Goal: Task Accomplishment & Management: Manage account settings

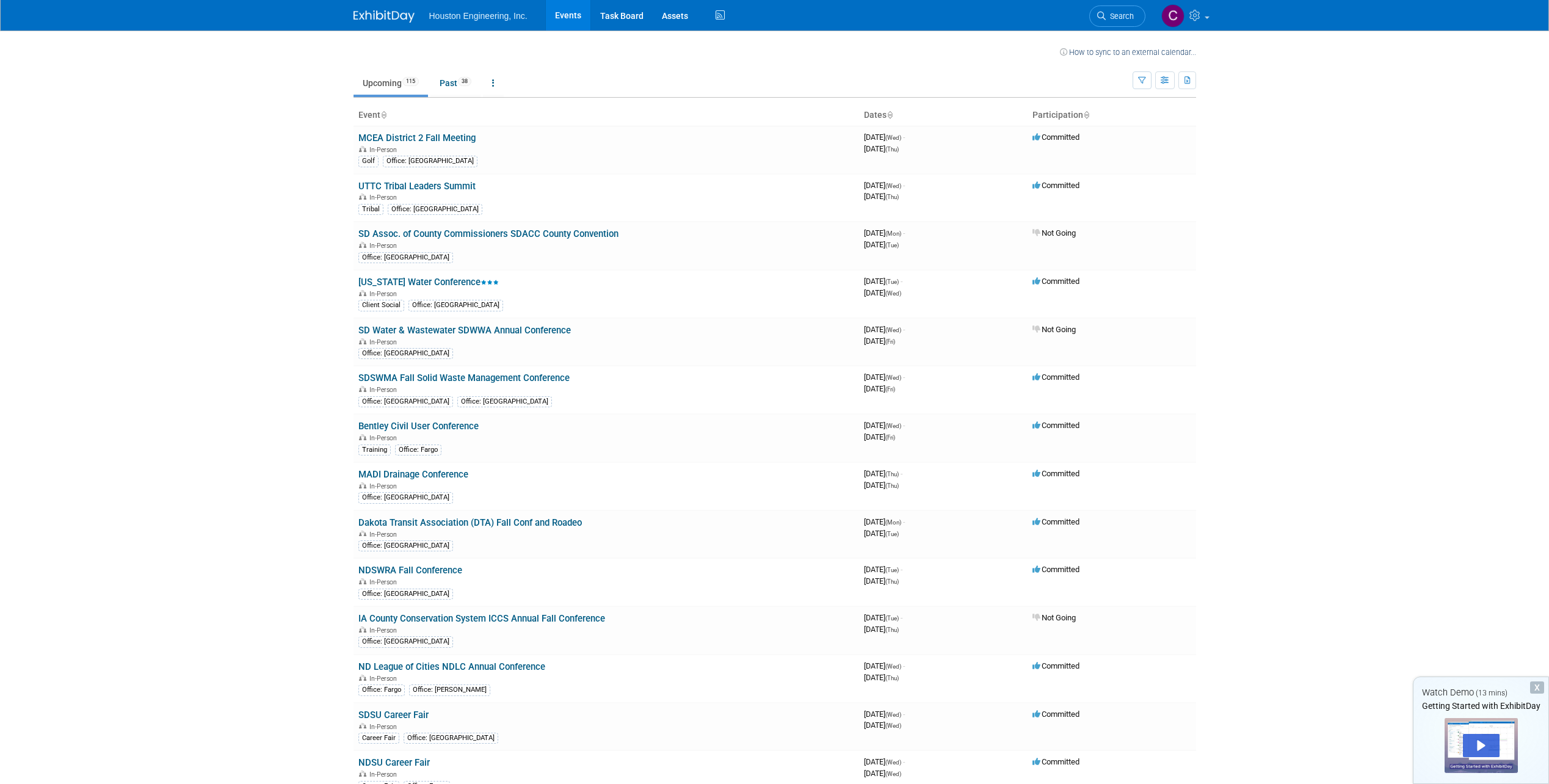
drag, startPoint x: 1106, startPoint y: 7, endPoint x: 1112, endPoint y: 15, distance: 10.0
click at [1106, 7] on link "Search" at bounding box center [1117, 16] width 56 height 21
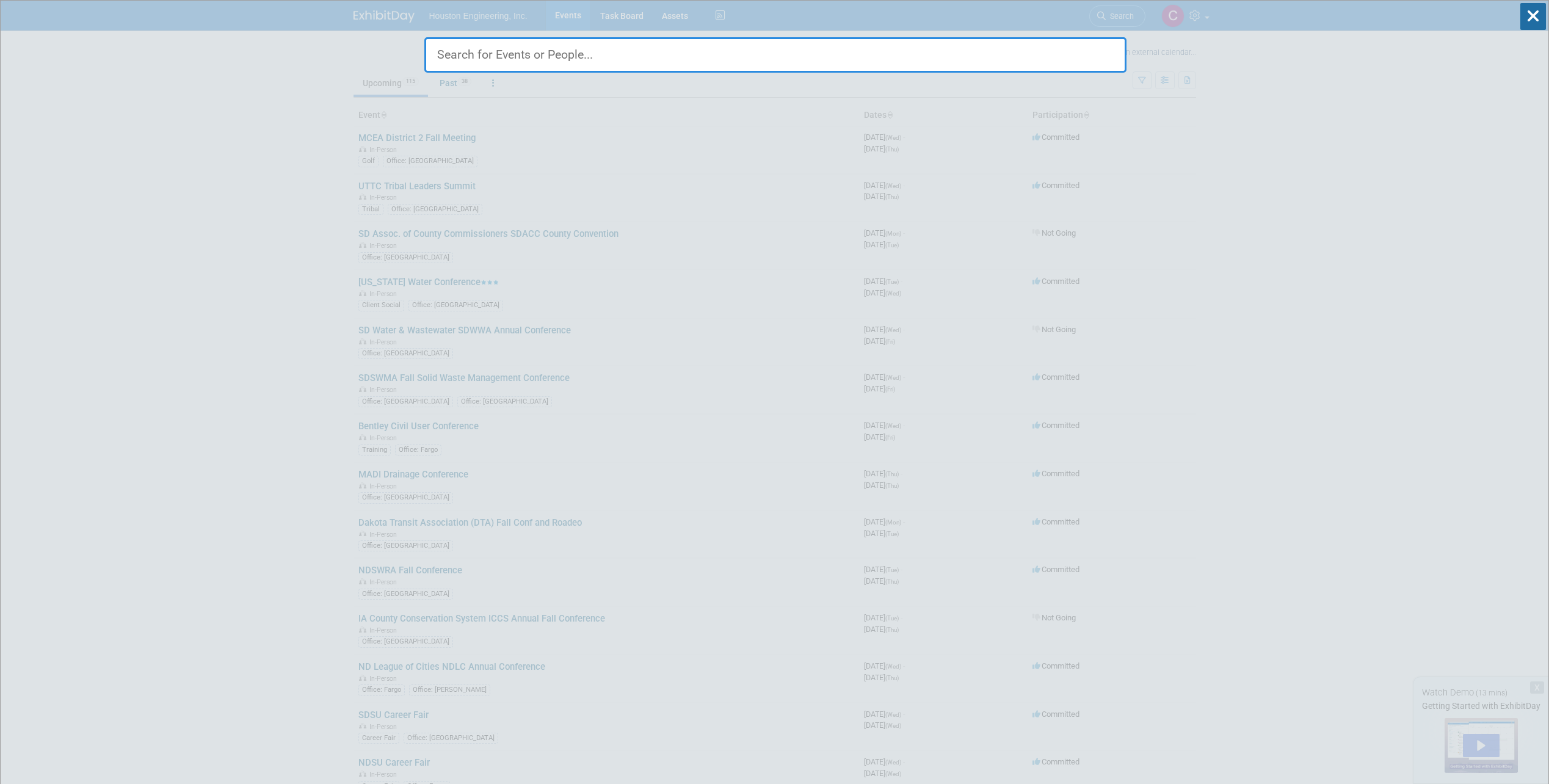
click at [1113, 20] on div "No match found..." at bounding box center [775, 37] width 702 height 72
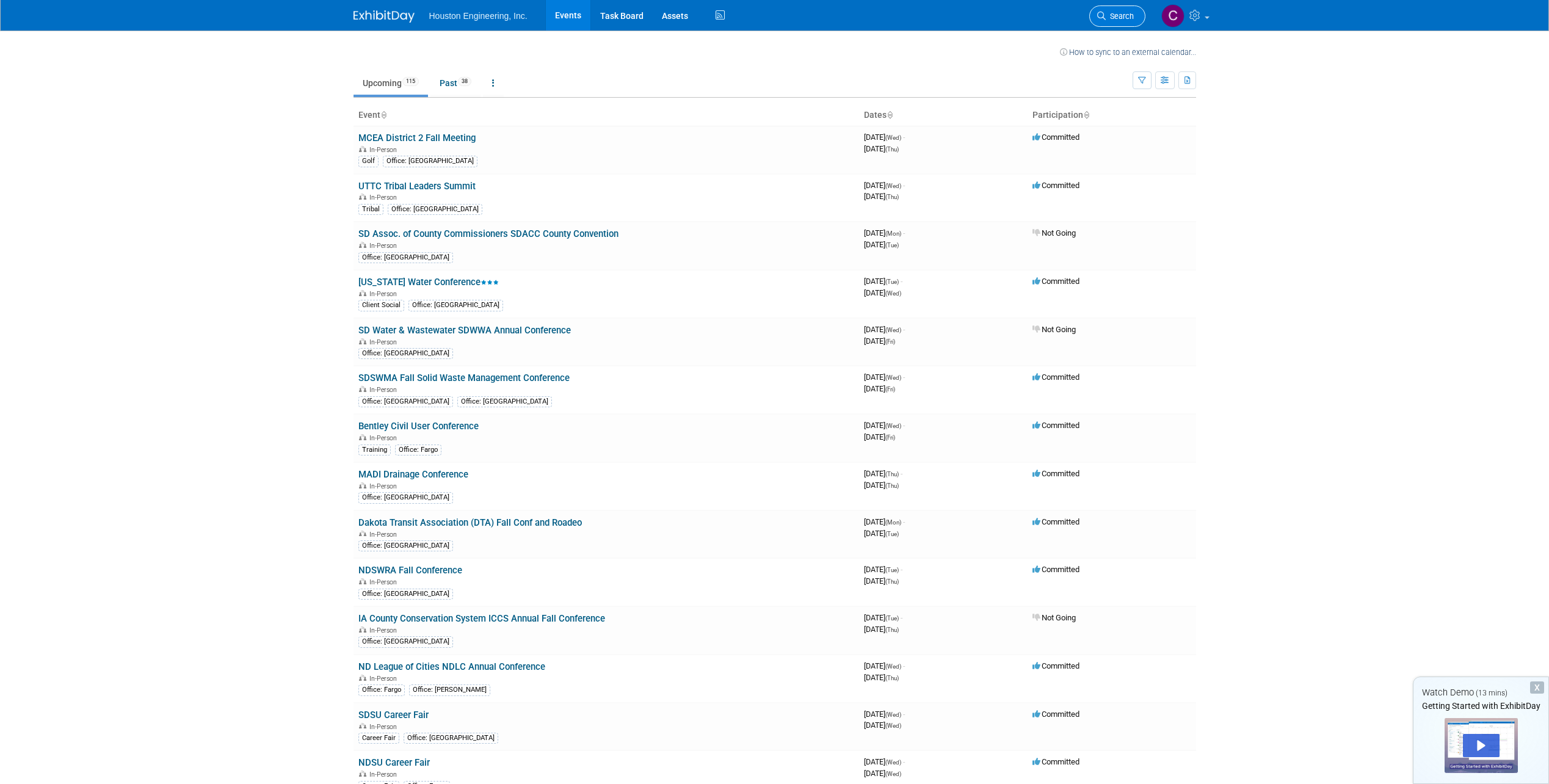
click at [1116, 16] on span "Search" at bounding box center [1119, 16] width 28 height 9
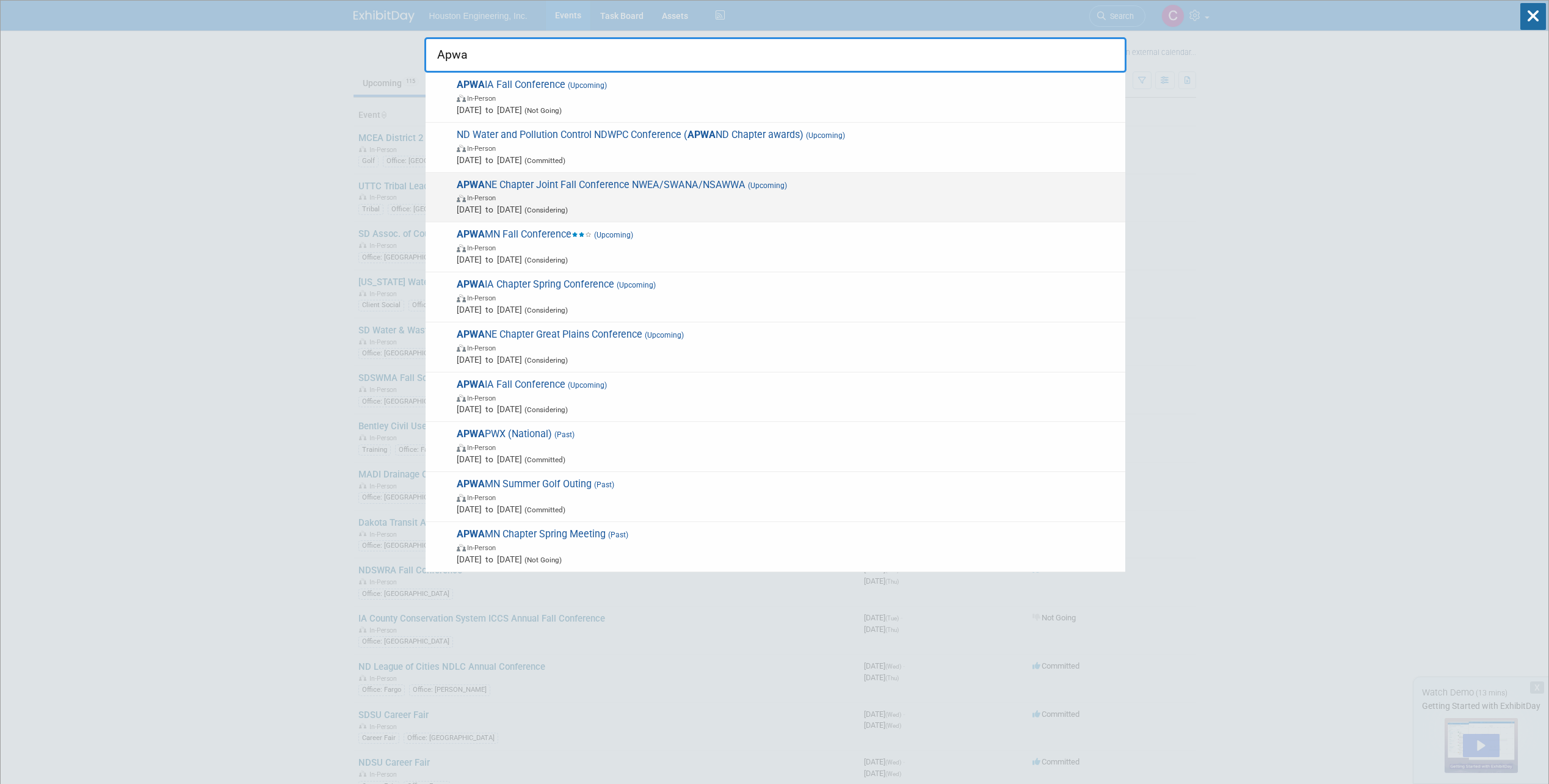
type input "Apwa"
click at [731, 191] on span "In-Person" at bounding box center [787, 197] width 662 height 12
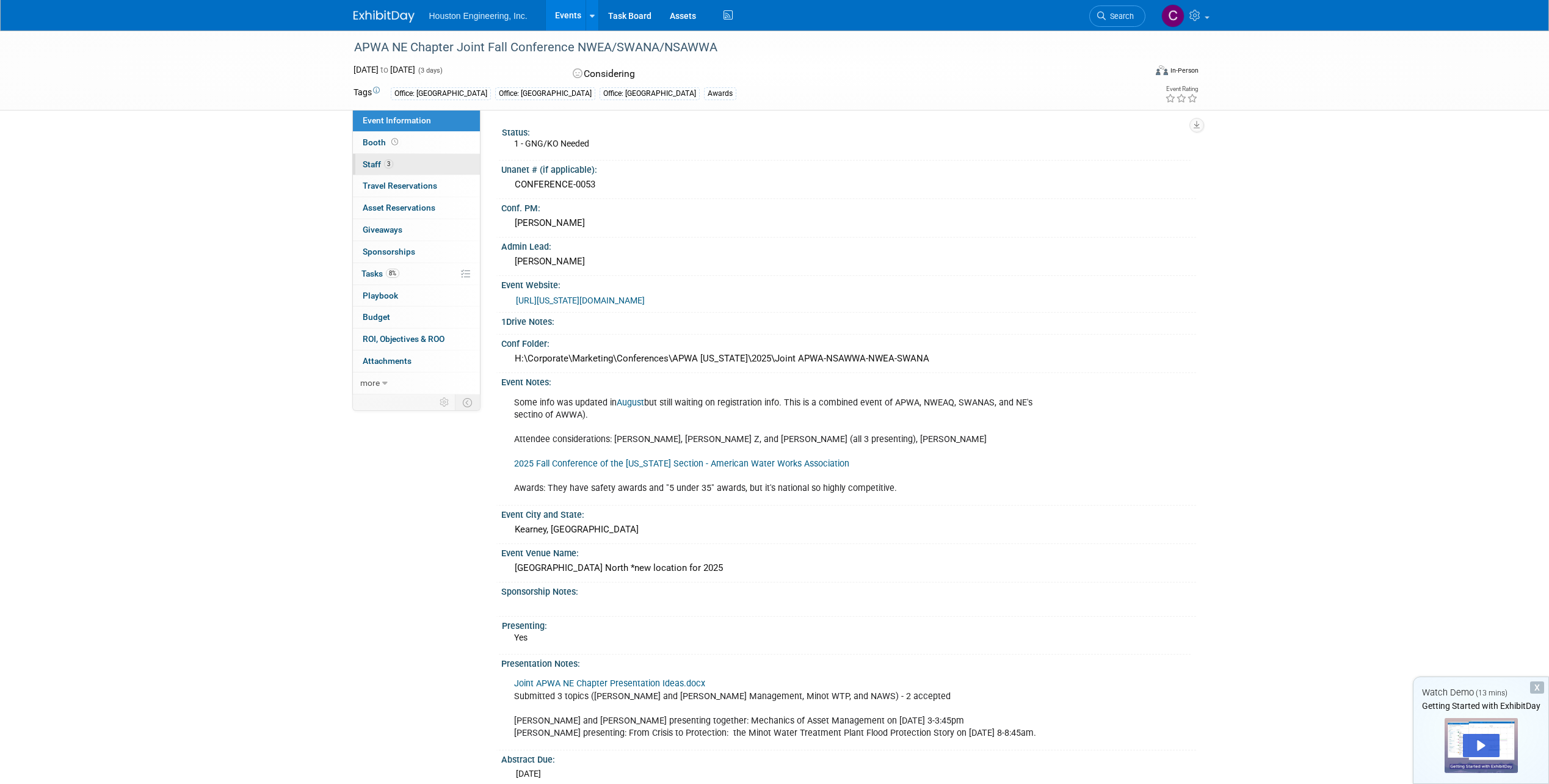
click at [452, 165] on link "3 Staff 3" at bounding box center [416, 164] width 127 height 21
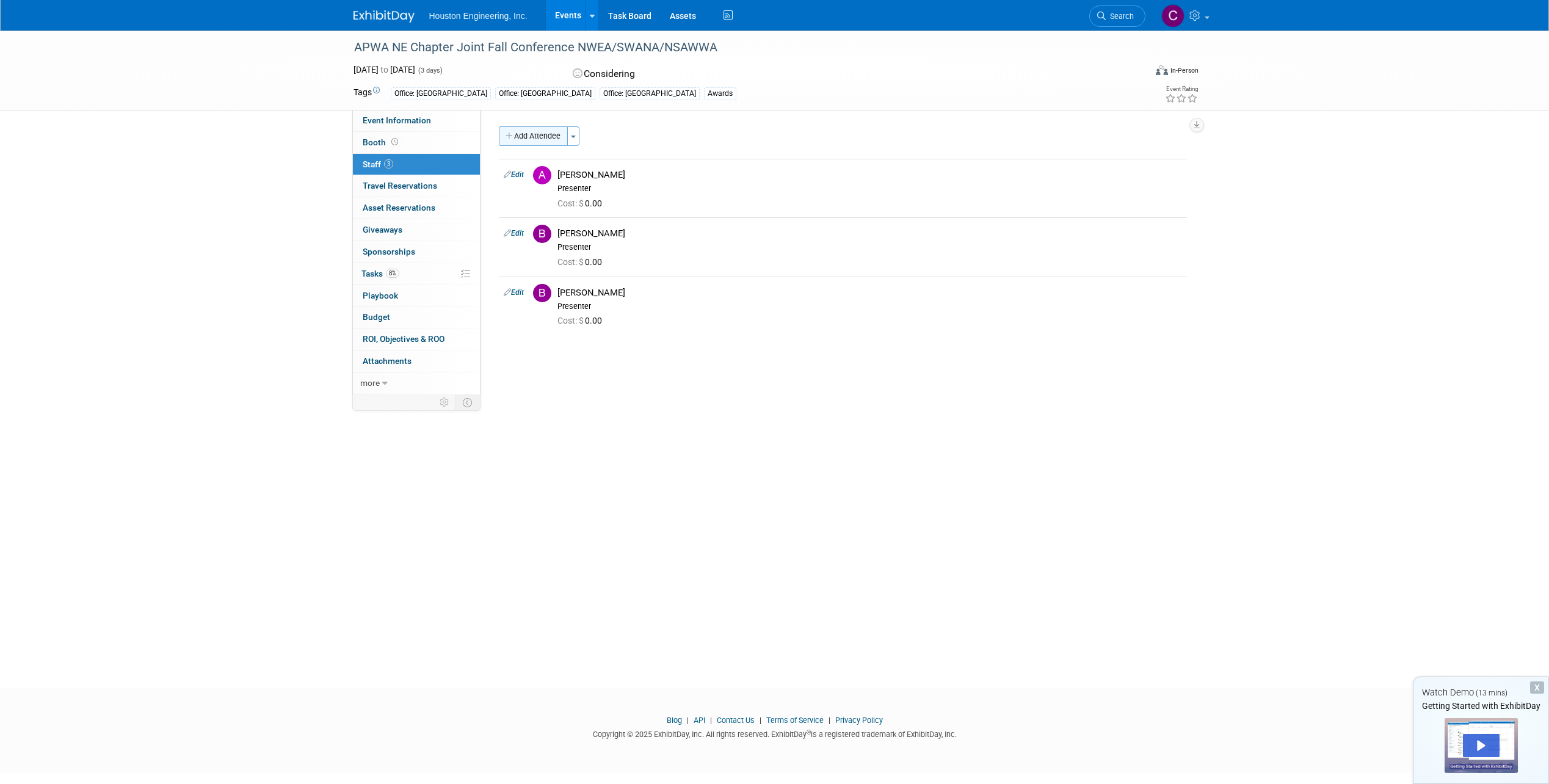
click at [543, 135] on button "Add Attendee" at bounding box center [533, 136] width 69 height 20
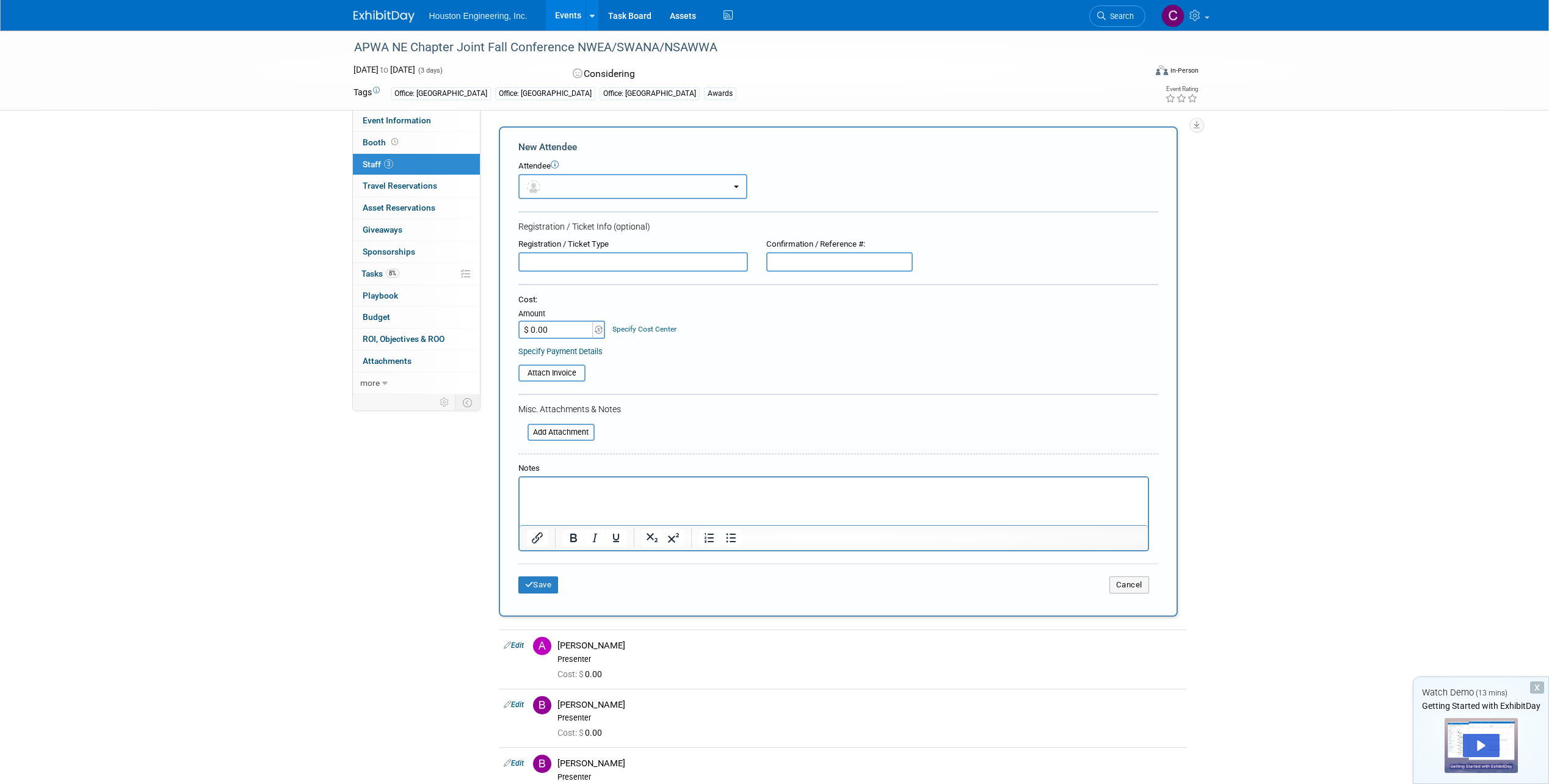
click at [558, 184] on button "button" at bounding box center [633, 187] width 229 height 25
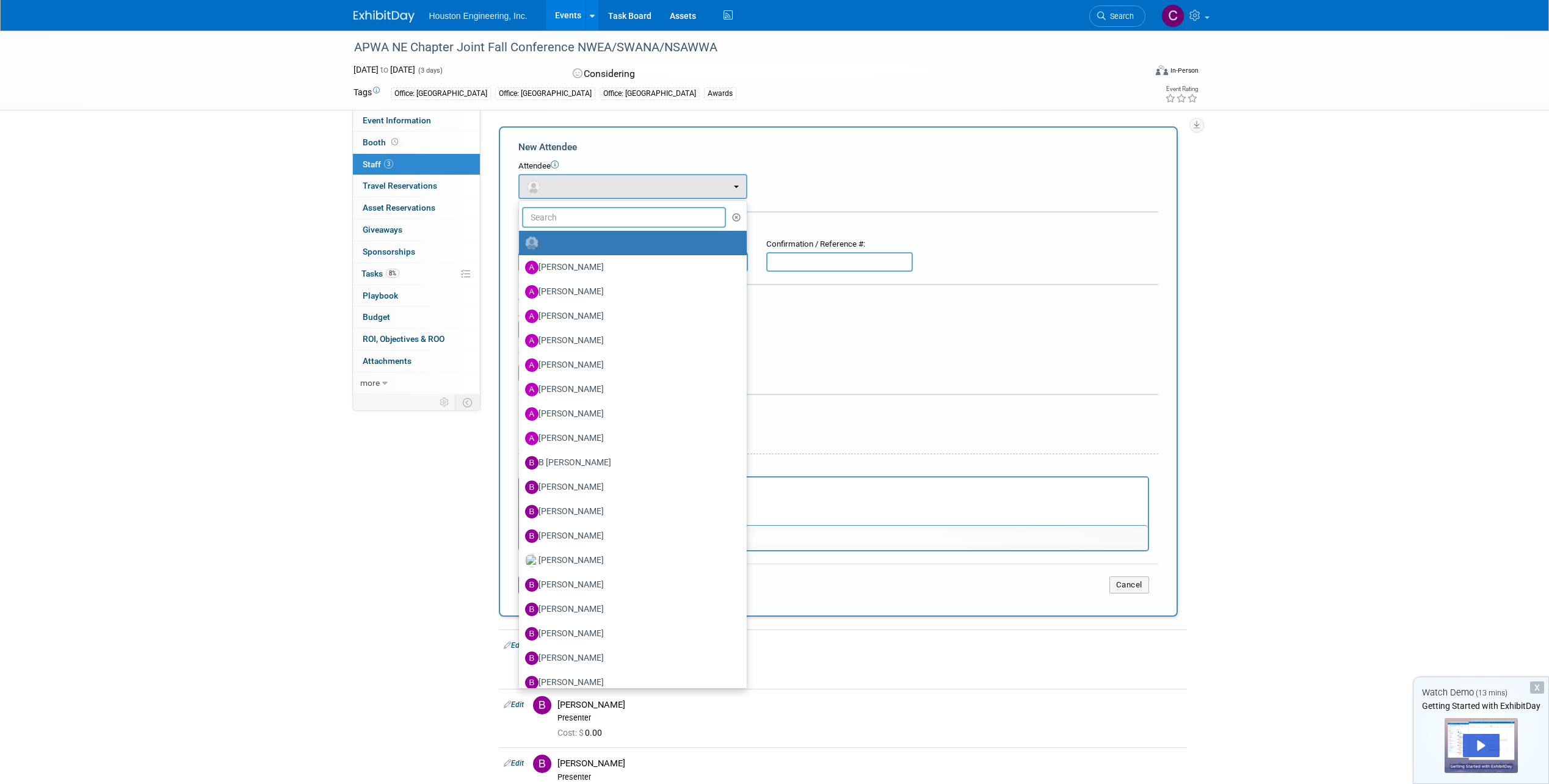
click at [553, 217] on input "text" at bounding box center [624, 218] width 205 height 21
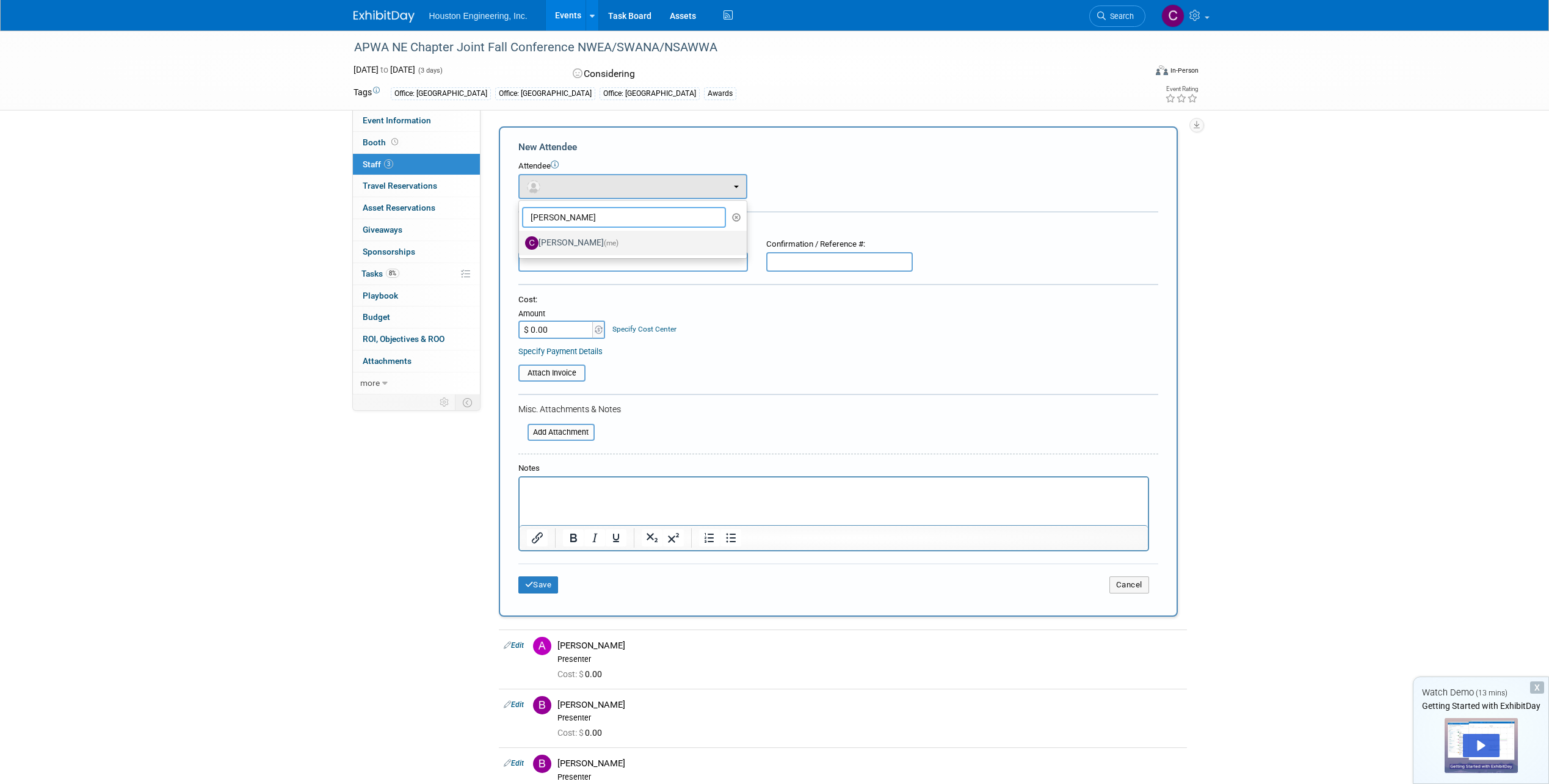
type input "[PERSON_NAME]"
click at [557, 248] on label "[PERSON_NAME] (me)" at bounding box center [629, 243] width 209 height 20
click at [521, 245] on input "[PERSON_NAME] (me)" at bounding box center [517, 241] width 8 height 8
select select "f0118172-10f9-4ddc-84ee-066f617119e0"
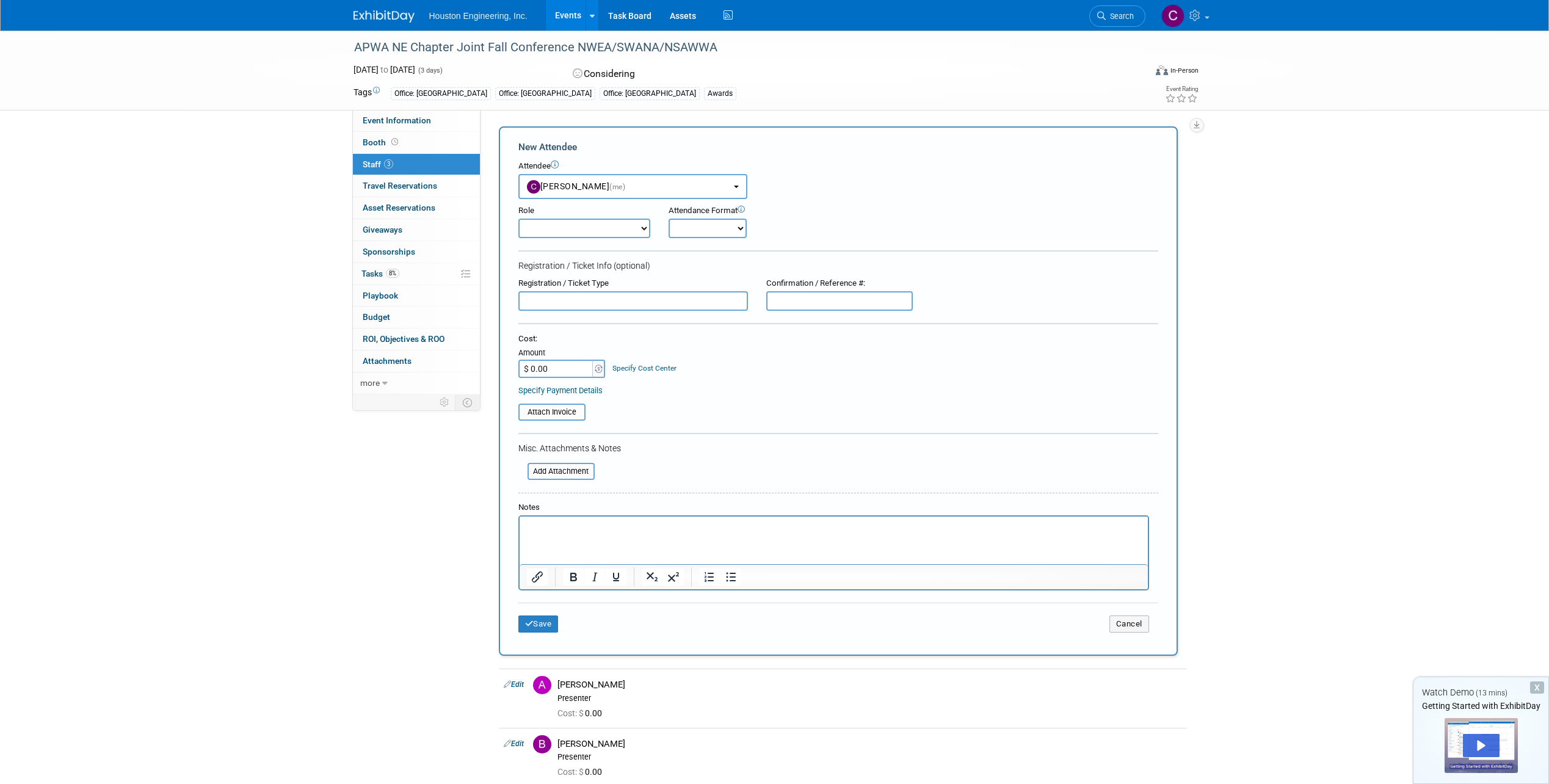
click at [564, 230] on select "Conf Attendee Conf PM Demonstrator Host Planner Presenter Sales Representative" at bounding box center [584, 228] width 132 height 20
select select "100"
click at [518, 218] on select "Conf Attendee Conf PM Demonstrator Host Planner Presenter Sales Representative" at bounding box center [584, 228] width 132 height 20
click at [739, 224] on select "Onsite Remote" at bounding box center [707, 228] width 78 height 20
select select "1"
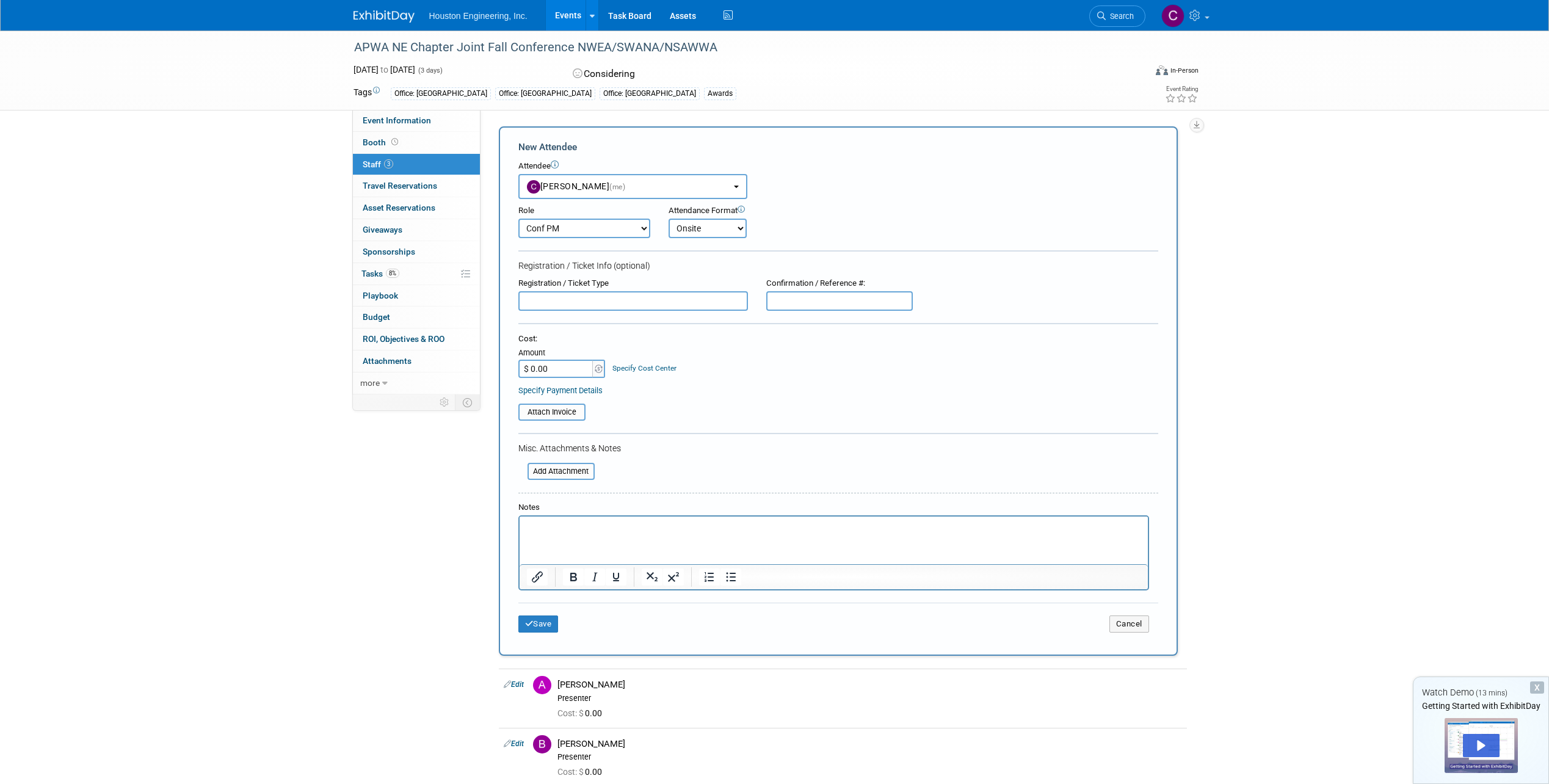
click at [668, 218] on select "Onsite Remote" at bounding box center [707, 228] width 78 height 20
click at [543, 625] on button "Save" at bounding box center [538, 624] width 40 height 17
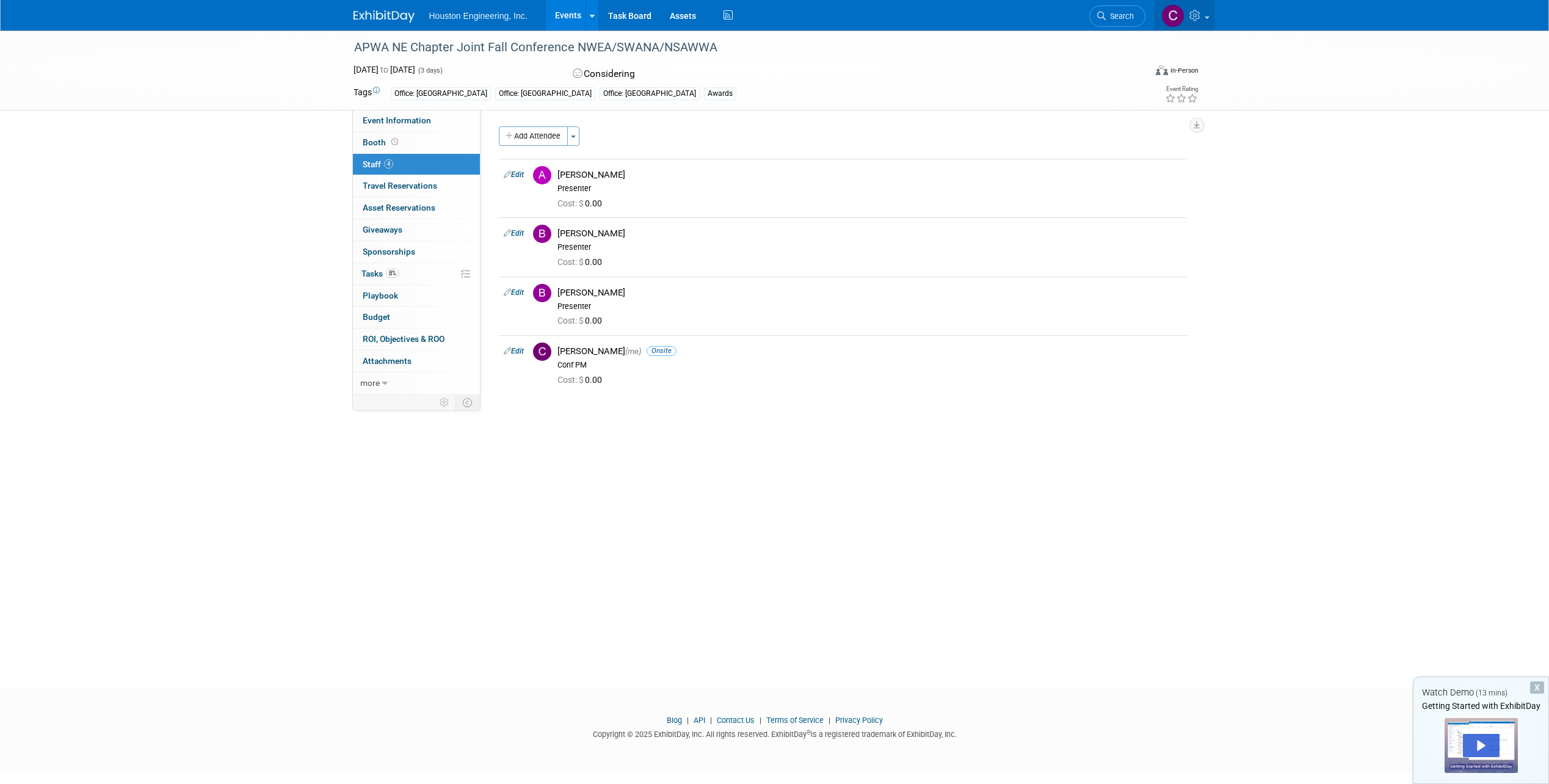
click at [1168, 14] on img at bounding box center [1172, 15] width 23 height 23
click at [886, 108] on div "APWA NE Chapter Joint Fall Conference NWEA/SWANA/NSAWWA [DATE] to [DATE] (3 day…" at bounding box center [775, 70] width 861 height 80
click at [574, 72] on icon at bounding box center [578, 74] width 11 height 10
click at [575, 72] on icon at bounding box center [578, 74] width 11 height 10
click at [490, 47] on div "APWA NE Chapter Joint Fall Conference NWEA/SWANA/NSAWWA" at bounding box center [739, 47] width 777 height 22
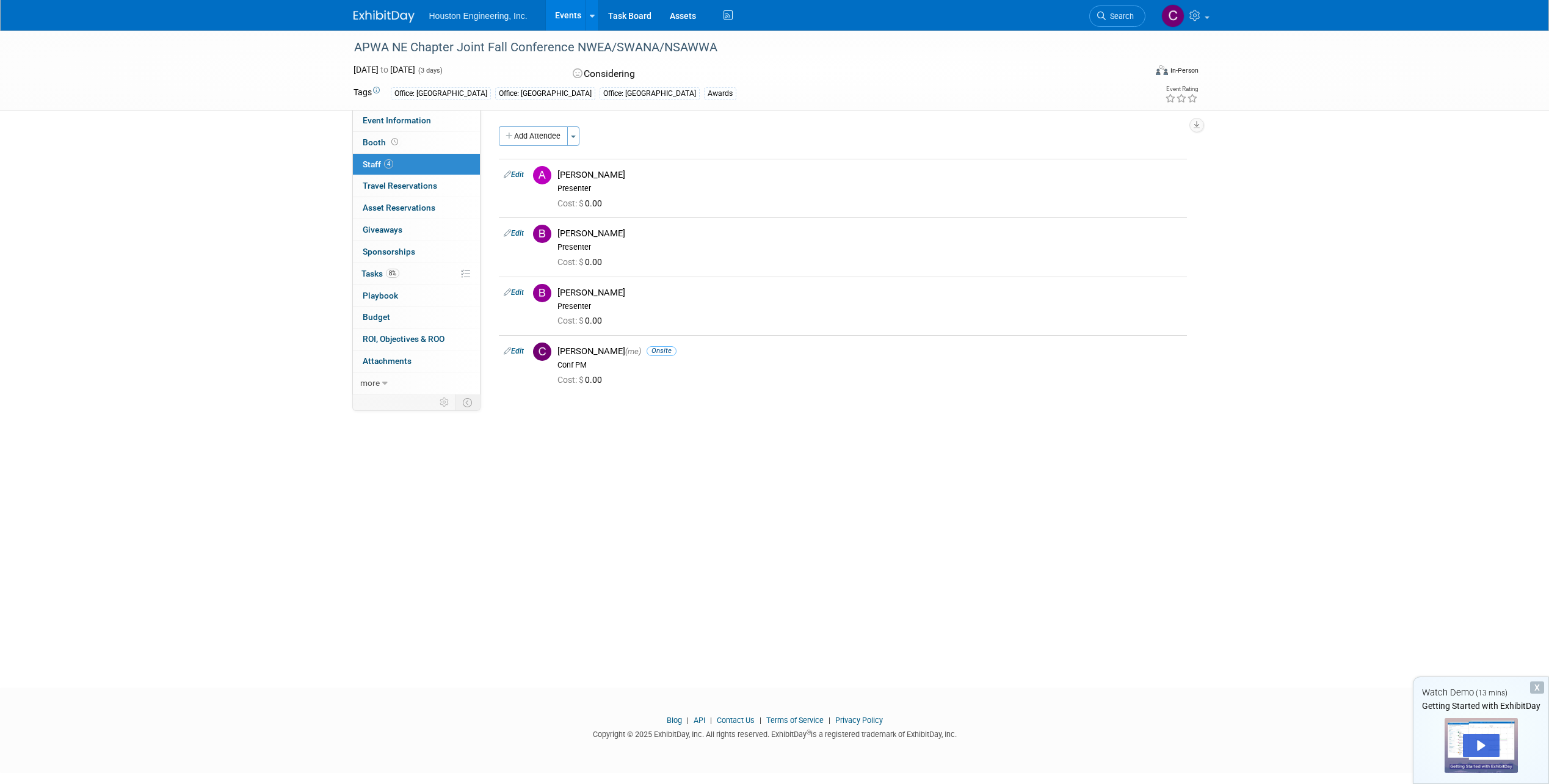
click at [396, 11] on img at bounding box center [383, 16] width 61 height 12
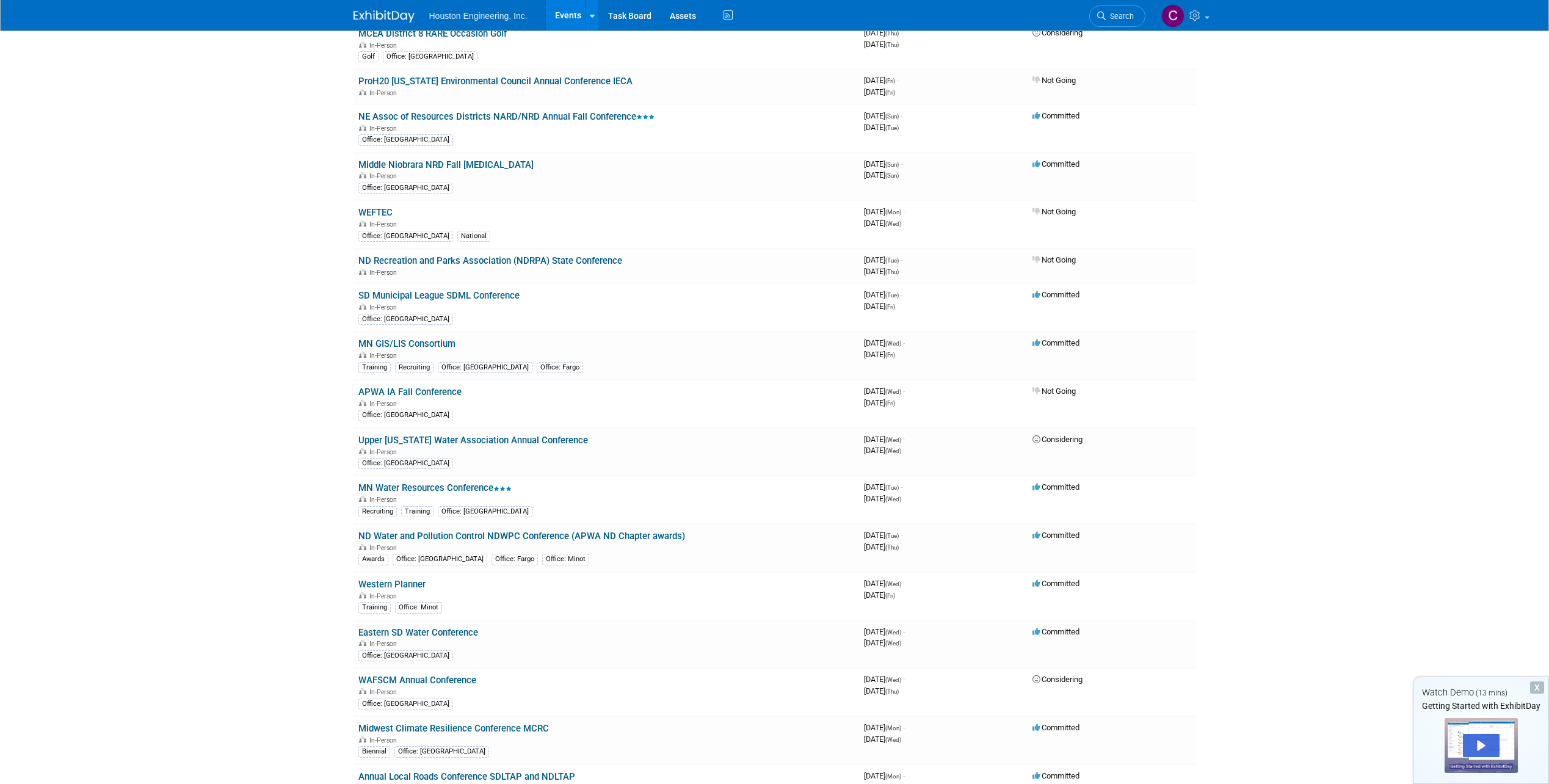
scroll to position [1835, 0]
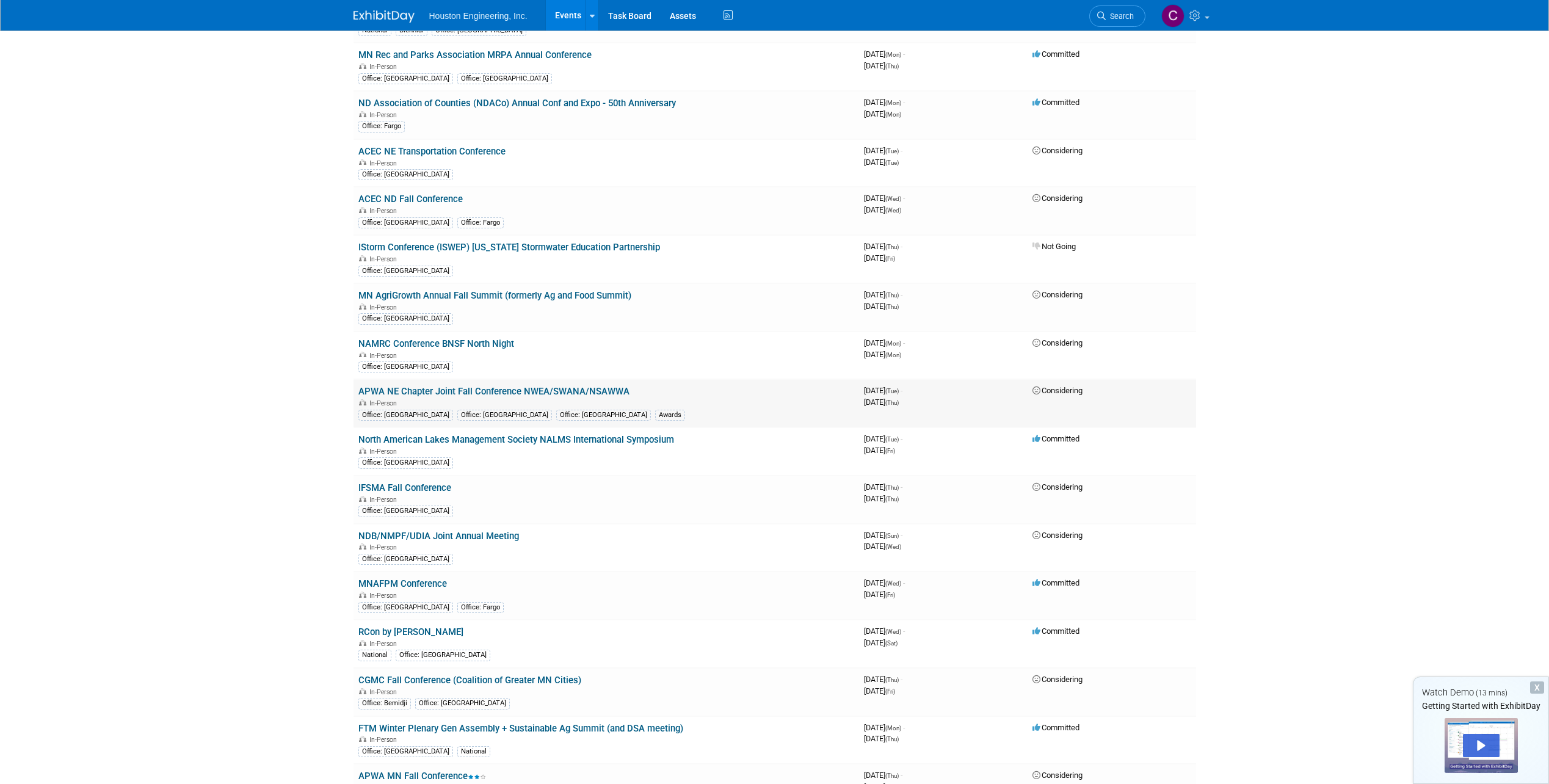
click at [417, 395] on link "APWA NE Chapter Joint Fall Conference NWEA/SWANA/NSAWWA" at bounding box center [494, 391] width 271 height 11
